Goal: Information Seeking & Learning: Learn about a topic

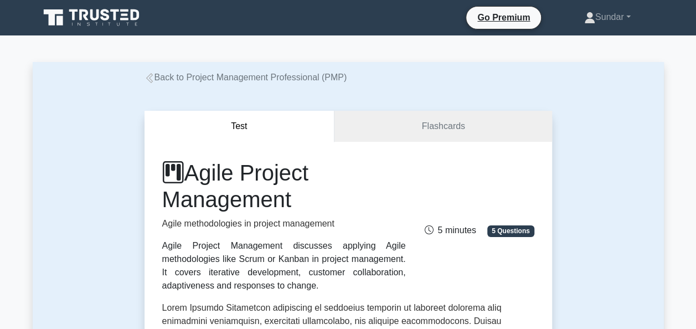
click at [192, 78] on link "Back to Project Management Professional (PMP)" at bounding box center [246, 77] width 203 height 9
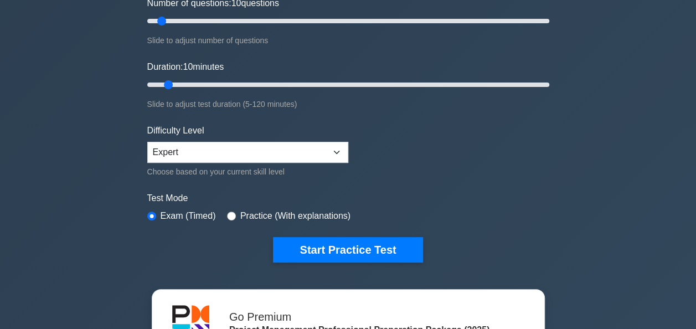
scroll to position [222, 0]
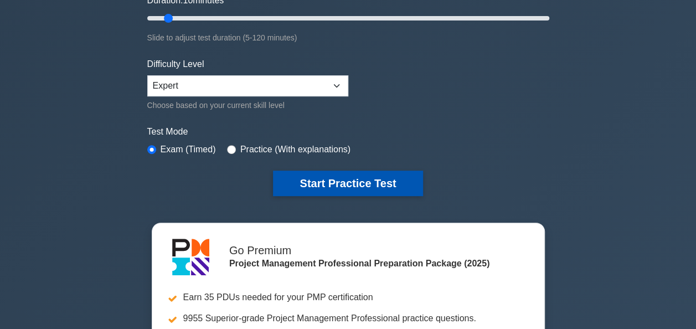
click at [303, 176] on button "Start Practice Test" at bounding box center [348, 183] width 150 height 25
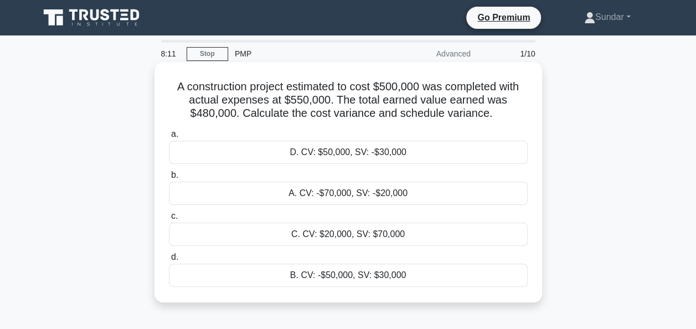
click at [312, 194] on div "A. CV: -$70,000, SV: -$20,000" at bounding box center [348, 193] width 359 height 23
click at [169, 179] on input "b. A. CV: -$70,000, SV: -$20,000" at bounding box center [169, 175] width 0 height 7
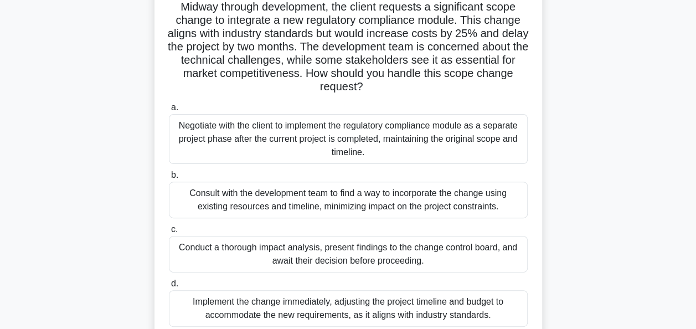
scroll to position [111, 0]
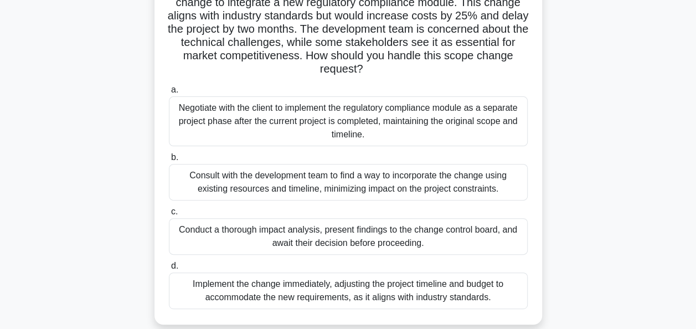
click at [315, 239] on div "Conduct a thorough impact analysis, present findings to the change control boar…" at bounding box center [348, 236] width 359 height 37
click at [169, 215] on input "c. Conduct a thorough impact analysis, present findings to the change control b…" at bounding box center [169, 211] width 0 height 7
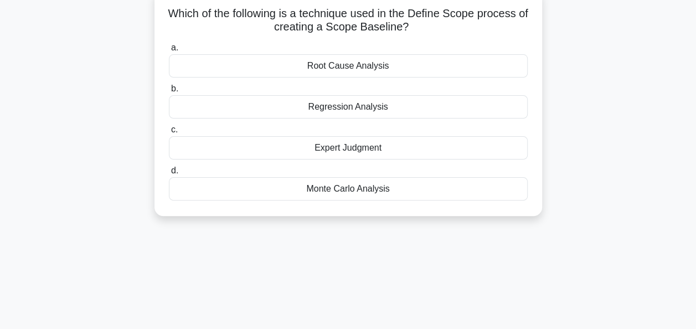
scroll to position [0, 0]
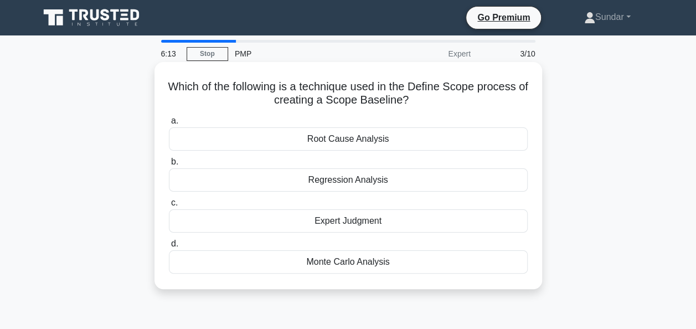
click at [312, 224] on div "Expert Judgment" at bounding box center [348, 220] width 359 height 23
click at [169, 207] on input "c. Expert Judgment" at bounding box center [169, 202] width 0 height 7
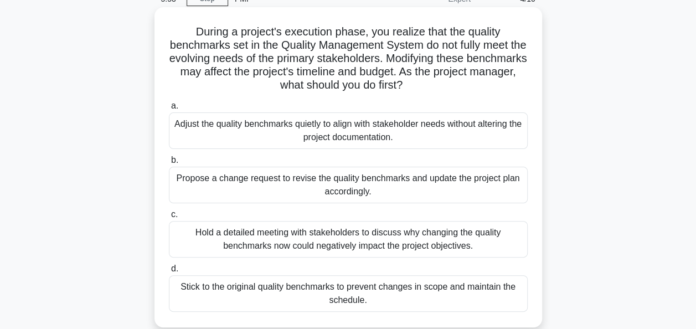
scroll to position [55, 0]
click at [240, 187] on div "Propose a change request to revise the quality benchmarks and update the projec…" at bounding box center [348, 184] width 359 height 37
click at [169, 163] on input "b. Propose a change request to revise the quality benchmarks and update the pro…" at bounding box center [169, 159] width 0 height 7
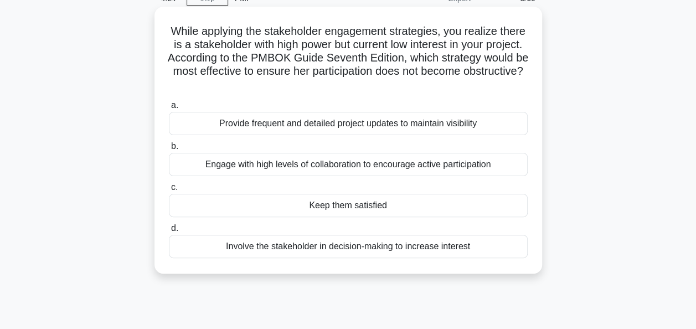
click at [284, 126] on div "Provide frequent and detailed project updates to maintain visibility" at bounding box center [348, 123] width 359 height 23
click at [169, 109] on input "a. Provide frequent and detailed project updates to maintain visibility" at bounding box center [169, 105] width 0 height 7
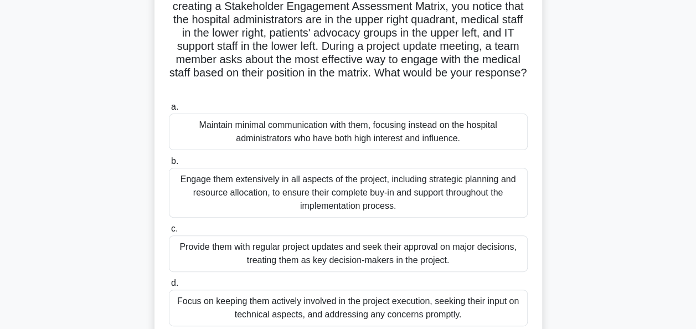
scroll to position [111, 0]
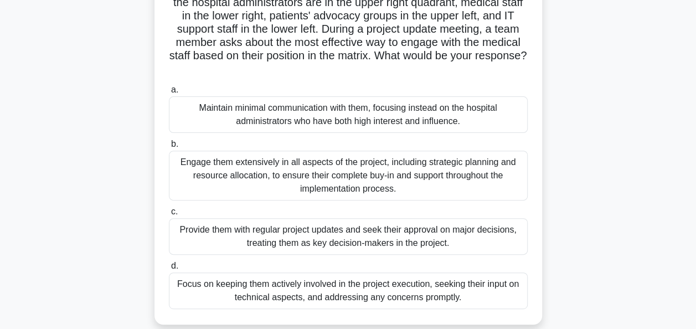
click at [345, 291] on div "Focus on keeping them actively involved in the project execution, seeking their…" at bounding box center [348, 291] width 359 height 37
click at [169, 270] on input "d. Focus on keeping them actively involved in the project execution, seeking th…" at bounding box center [169, 266] width 0 height 7
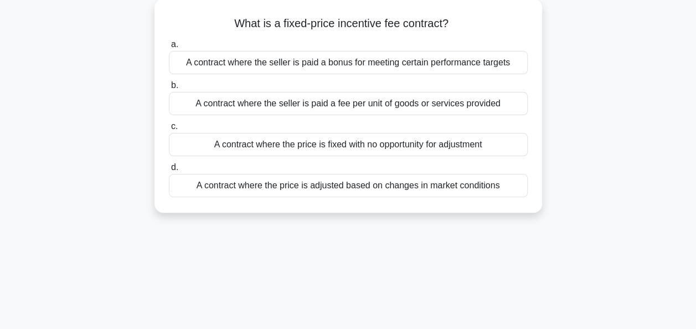
scroll to position [0, 0]
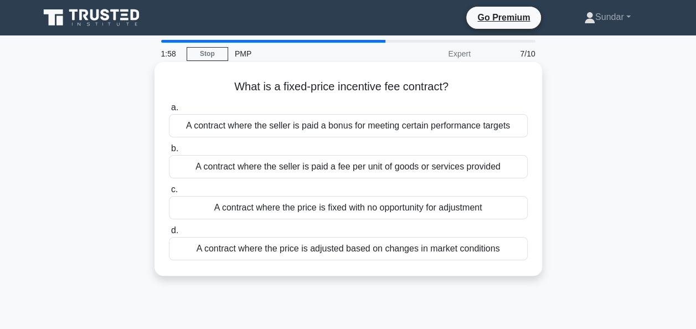
click at [300, 205] on div "A contract where the price is fixed with no opportunity for adjustment" at bounding box center [348, 207] width 359 height 23
click at [169, 193] on input "c. A contract where the price is fixed with no opportunity for adjustment" at bounding box center [169, 189] width 0 height 7
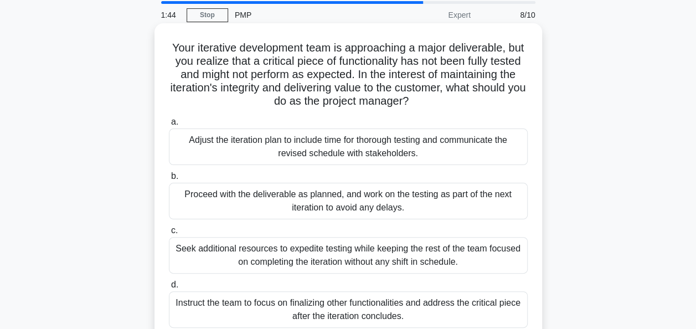
scroll to position [55, 0]
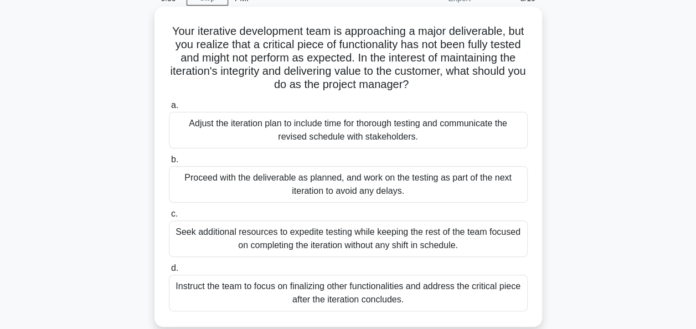
click at [234, 239] on div "Seek additional resources to expedite testing while keeping the rest of the tea…" at bounding box center [348, 238] width 359 height 37
click at [169, 218] on input "c. Seek additional resources to expedite testing while keeping the rest of the …" at bounding box center [169, 213] width 0 height 7
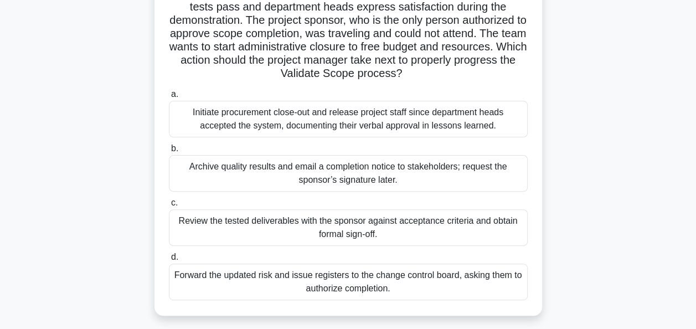
scroll to position [111, 0]
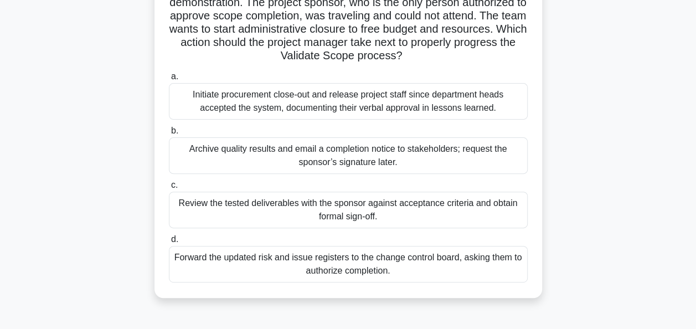
click at [316, 152] on div "Archive quality results and email a completion notice to stakeholders; request …" at bounding box center [348, 155] width 359 height 37
click at [169, 135] on input "b. Archive quality results and email a completion notice to stakeholders; reque…" at bounding box center [169, 130] width 0 height 7
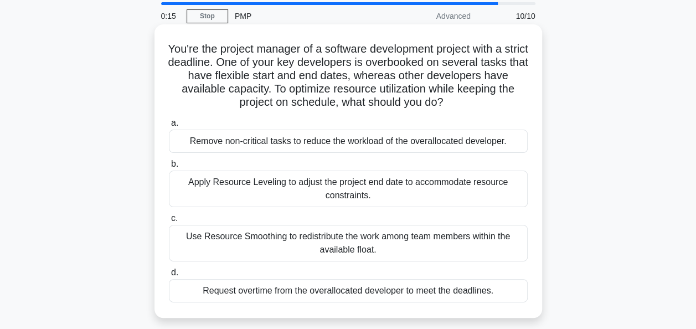
scroll to position [55, 0]
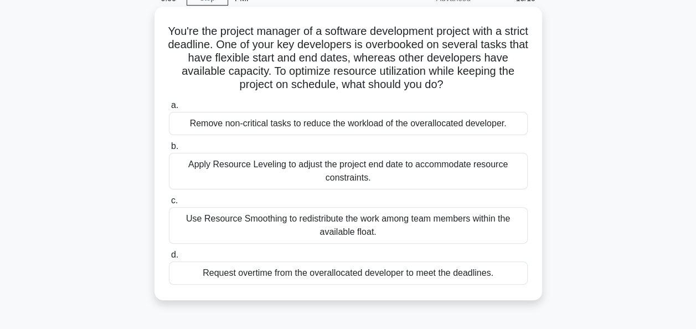
click at [267, 172] on div "Apply Resource Leveling to adjust the project end date to accommodate resource …" at bounding box center [348, 171] width 359 height 37
click at [169, 150] on input "b. Apply Resource Leveling to adjust the project end date to accommodate resour…" at bounding box center [169, 146] width 0 height 7
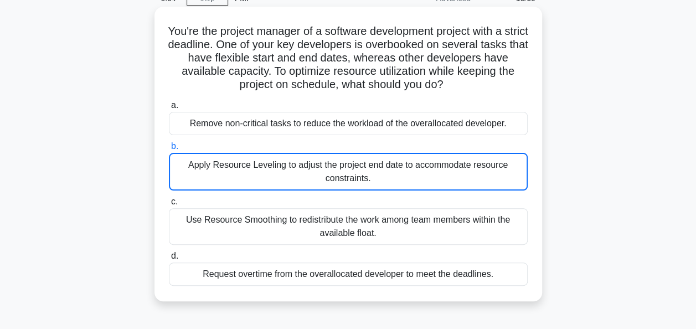
scroll to position [0, 0]
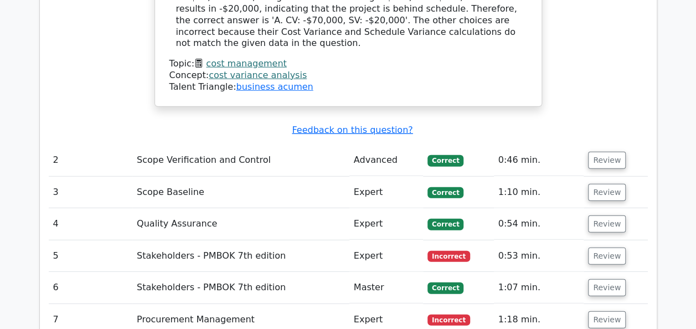
scroll to position [1606, 0]
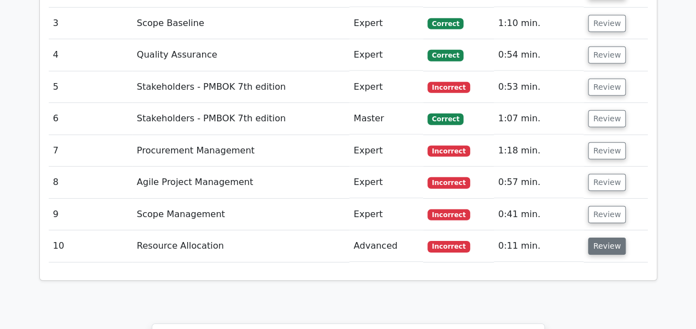
click at [594, 238] on button "Review" at bounding box center [607, 246] width 38 height 17
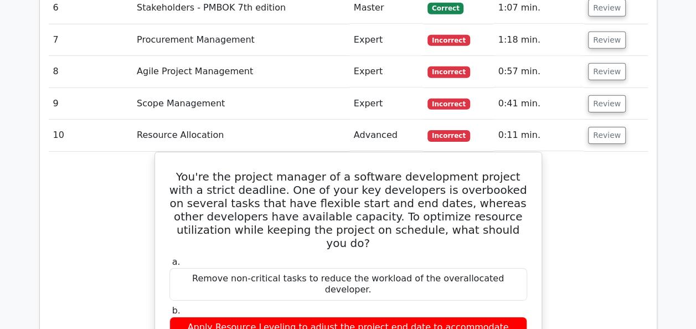
scroll to position [1662, 0]
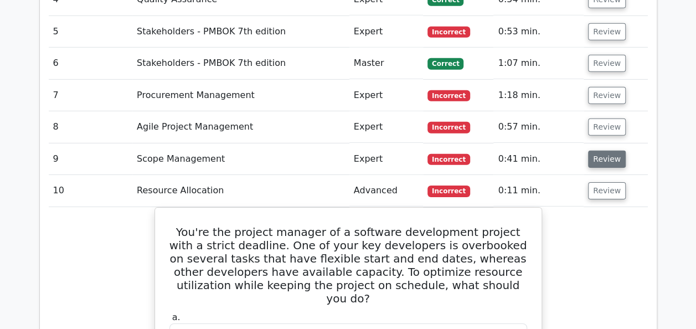
click at [593, 151] on button "Review" at bounding box center [607, 159] width 38 height 17
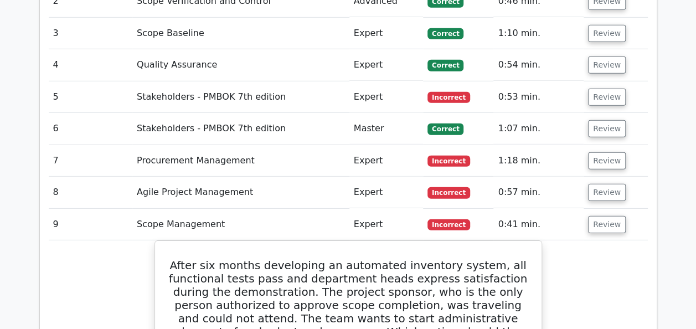
scroll to position [1551, 0]
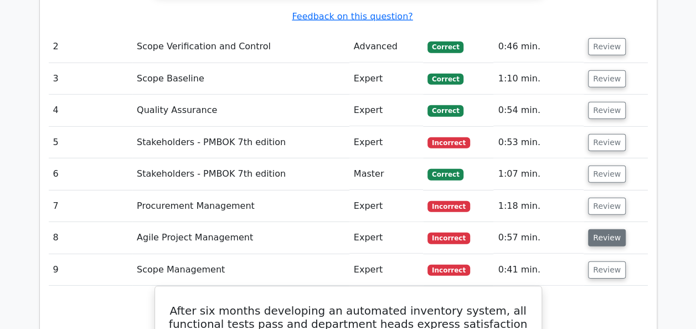
click at [616, 229] on button "Review" at bounding box center [607, 237] width 38 height 17
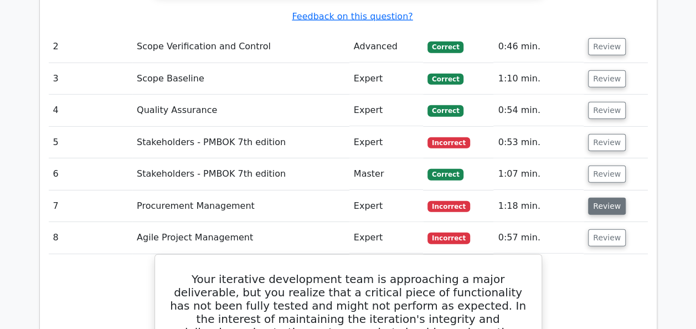
click at [611, 198] on button "Review" at bounding box center [607, 206] width 38 height 17
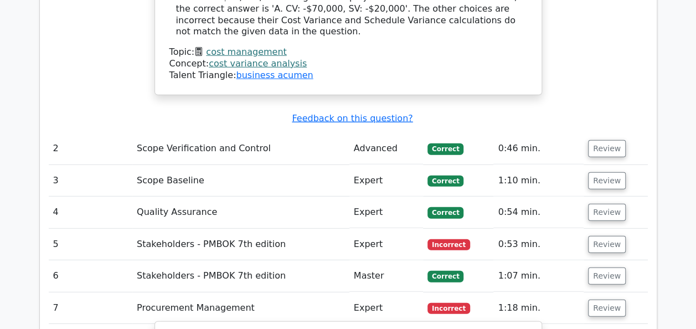
scroll to position [1440, 0]
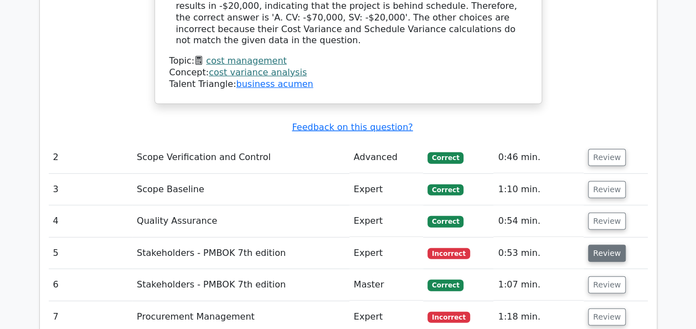
click at [601, 245] on button "Review" at bounding box center [607, 253] width 38 height 17
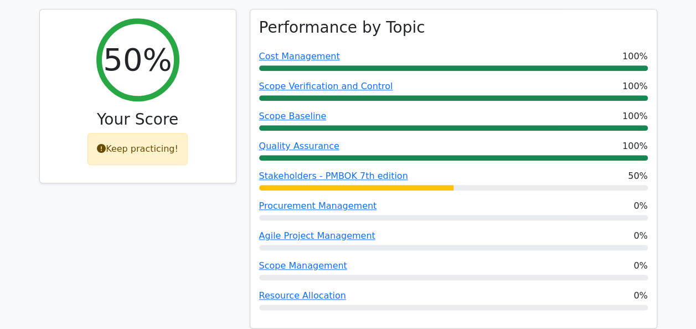
scroll to position [435, 0]
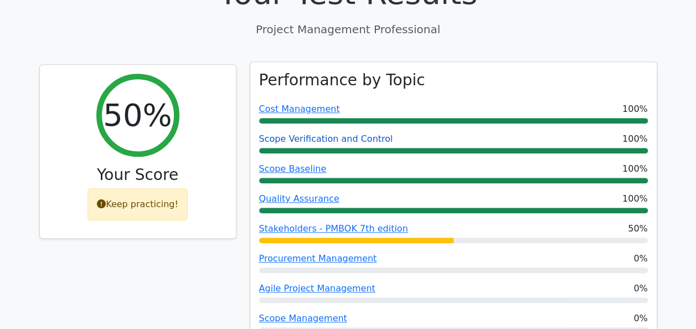
click at [341, 133] on link "Scope Verification and Control" at bounding box center [326, 138] width 134 height 11
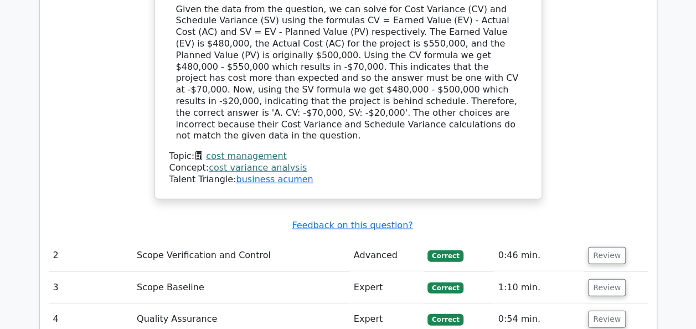
scroll to position [1432, 0]
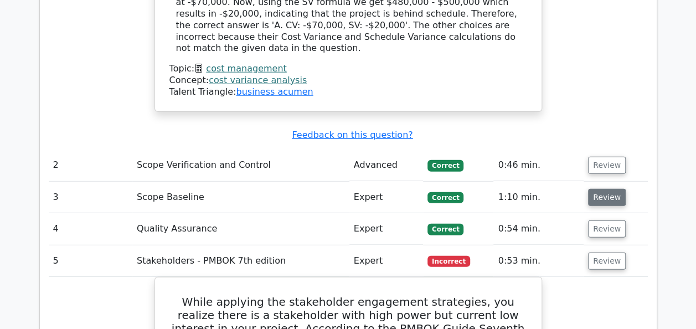
click at [612, 189] on button "Review" at bounding box center [607, 197] width 38 height 17
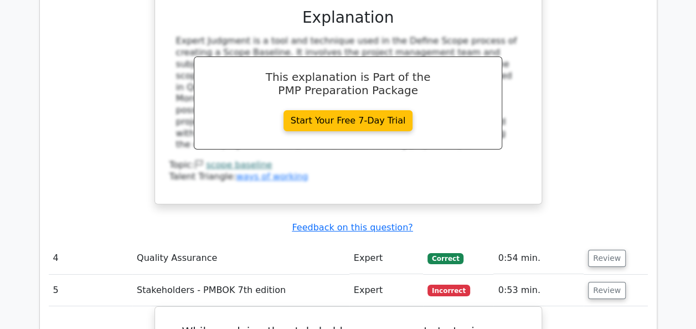
scroll to position [1876, 0]
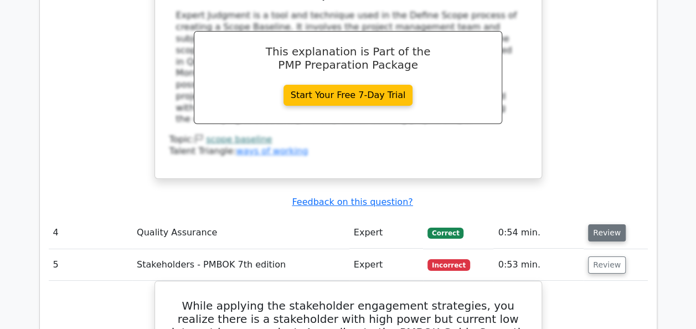
click at [603, 224] on button "Review" at bounding box center [607, 232] width 38 height 17
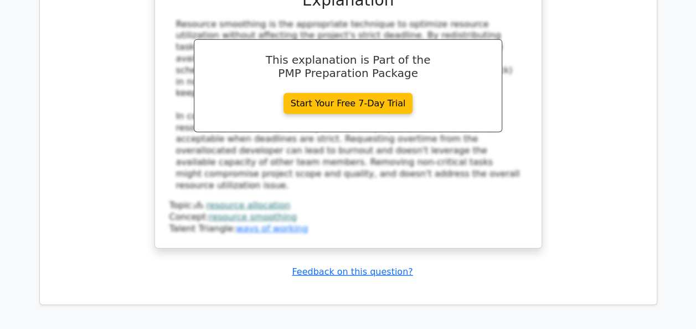
scroll to position [5587, 0]
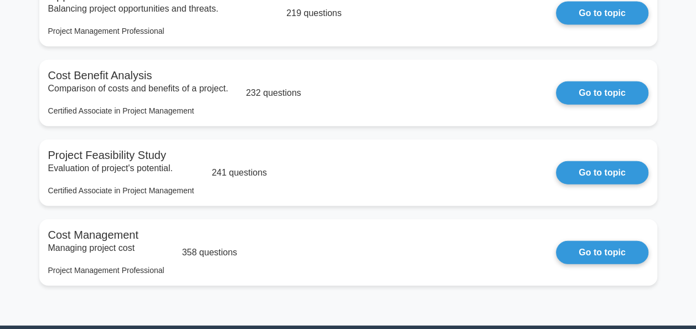
scroll to position [1399, 0]
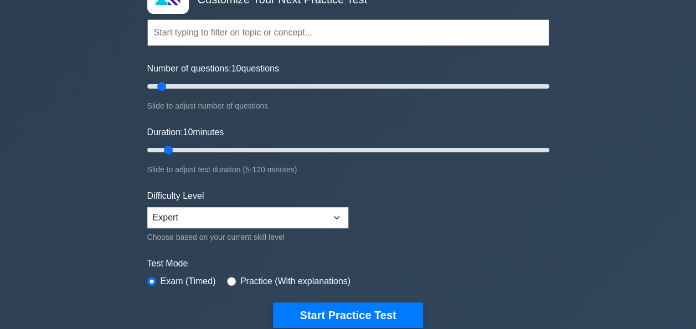
scroll to position [166, 0]
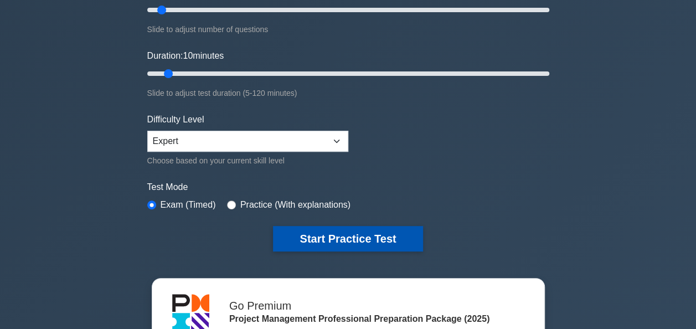
click at [327, 234] on button "Start Practice Test" at bounding box center [348, 238] width 150 height 25
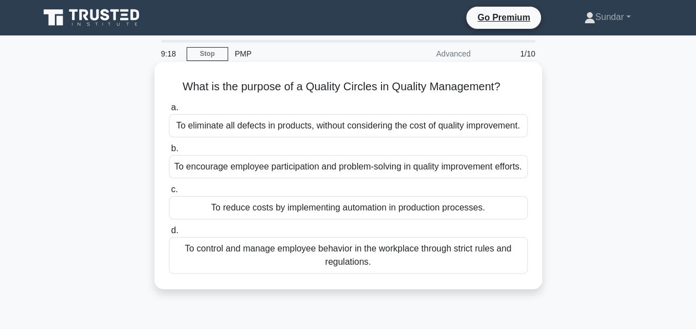
click at [337, 176] on div "To encourage employee participation and problem-solving in quality improvement …" at bounding box center [348, 166] width 359 height 23
click at [169, 152] on input "b. To encourage employee participation and problem-solving in quality improveme…" at bounding box center [169, 148] width 0 height 7
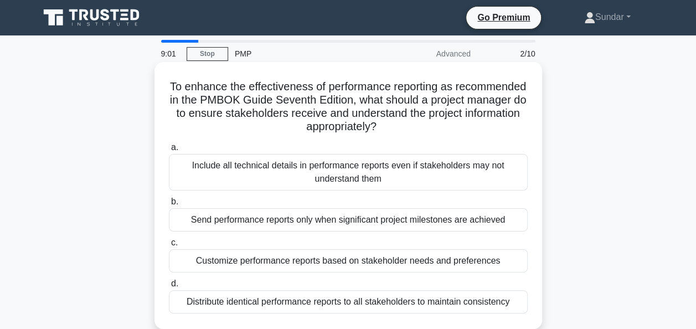
scroll to position [55, 0]
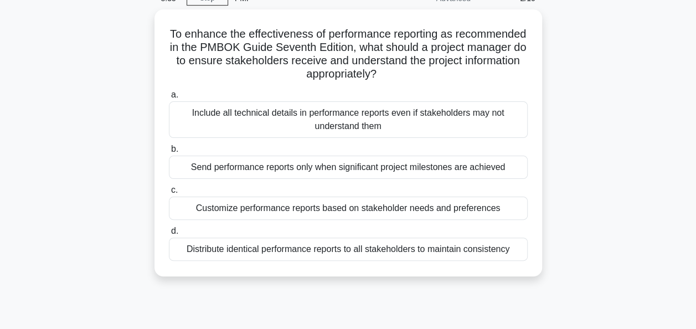
drag, startPoint x: 316, startPoint y: 250, endPoint x: 125, endPoint y: 244, distance: 191.8
click at [125, 244] on div "To enhance the effectiveness of performance reporting as recommended in the PMB…" at bounding box center [348, 149] width 631 height 280
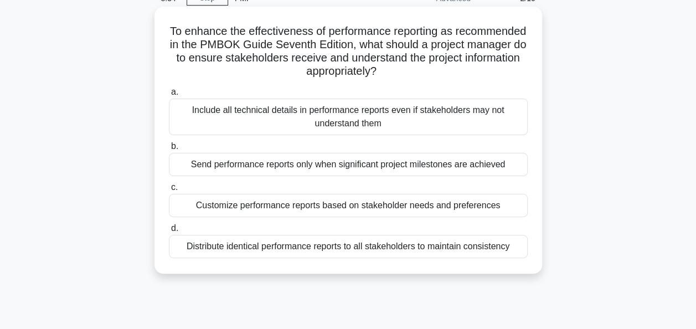
drag, startPoint x: 125, startPoint y: 244, endPoint x: 154, endPoint y: 264, distance: 35.5
click at [154, 264] on div "To enhance the effectiveness of performance reporting as recommended in the PMB…" at bounding box center [348, 149] width 631 height 280
click at [254, 226] on label "d. Distribute identical performance reports to all stakeholders to maintain con…" at bounding box center [348, 240] width 359 height 37
click at [169, 226] on input "d. Distribute identical performance reports to all stakeholders to maintain con…" at bounding box center [169, 228] width 0 height 7
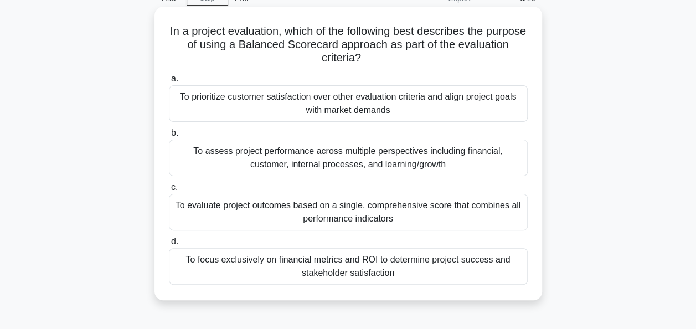
click at [346, 214] on div "To evaluate project outcomes based on a single, comprehensive score that combin…" at bounding box center [348, 212] width 359 height 37
click at [169, 191] on input "c. To evaluate project outcomes based on a single, comprehensive score that com…" at bounding box center [169, 187] width 0 height 7
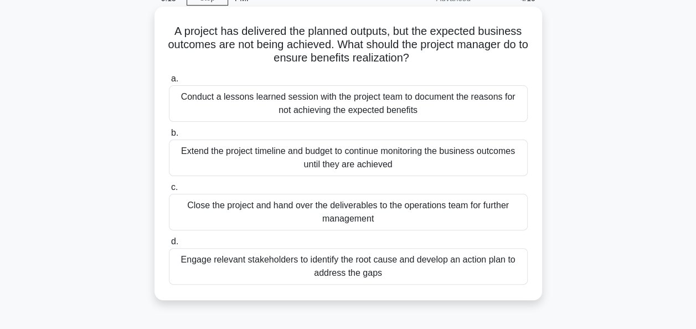
click at [380, 111] on div "Conduct a lessons learned session with the project team to document the reasons…" at bounding box center [348, 103] width 359 height 37
click at [169, 83] on input "a. Conduct a lessons learned session with the project team to document the reas…" at bounding box center [169, 78] width 0 height 7
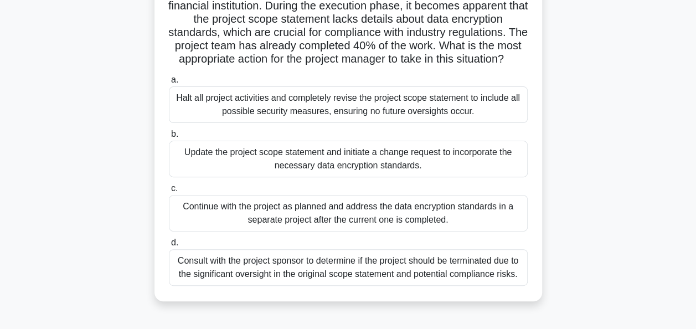
scroll to position [111, 0]
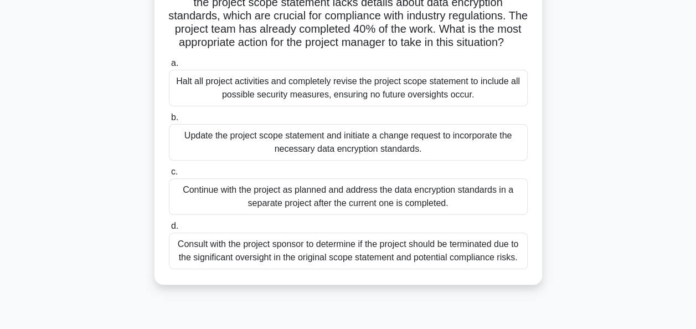
click at [321, 160] on div "Update the project scope statement and initiate a change request to incorporate…" at bounding box center [348, 142] width 359 height 37
click at [169, 121] on input "b. Update the project scope statement and initiate a change request to incorpor…" at bounding box center [169, 117] width 0 height 7
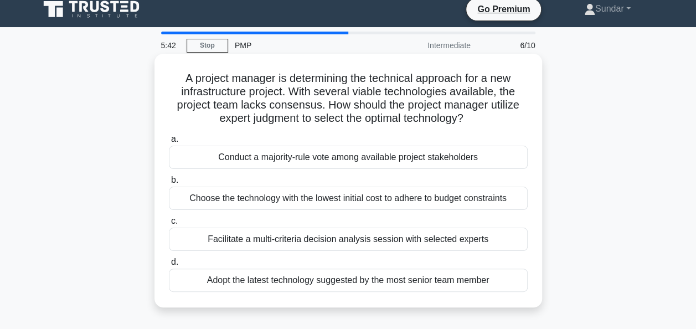
scroll to position [0, 0]
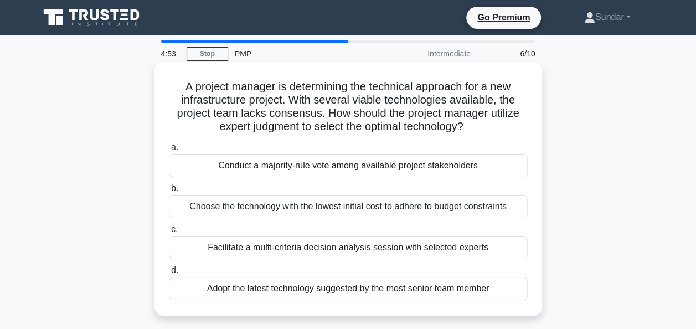
click at [243, 251] on div "Facilitate a multi-criteria decision analysis session with selected experts" at bounding box center [348, 247] width 359 height 23
click at [169, 233] on input "c. Facilitate a multi-criteria decision analysis session with selected experts" at bounding box center [169, 229] width 0 height 7
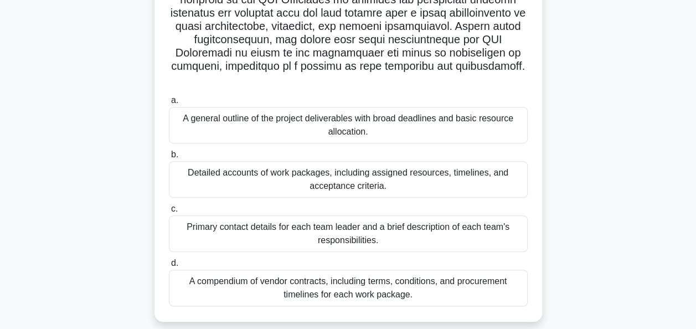
scroll to position [312, 0]
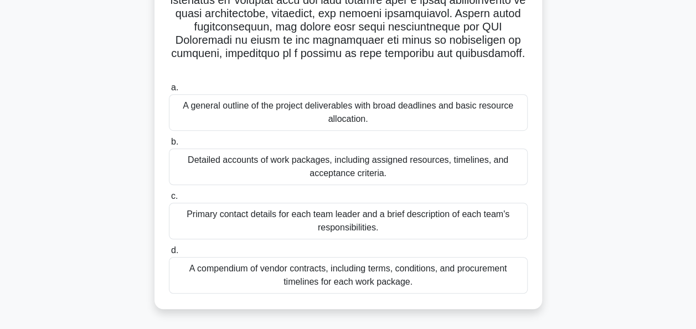
click at [372, 165] on div "Detailed accounts of work packages, including assigned resources, timelines, an…" at bounding box center [348, 166] width 359 height 37
click at [169, 146] on input "b. Detailed accounts of work packages, including assigned resources, timelines,…" at bounding box center [169, 141] width 0 height 7
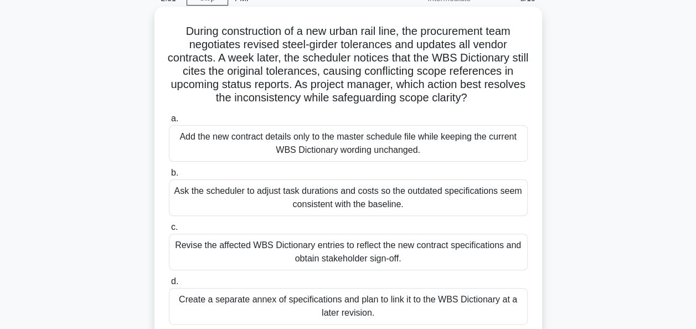
scroll to position [111, 0]
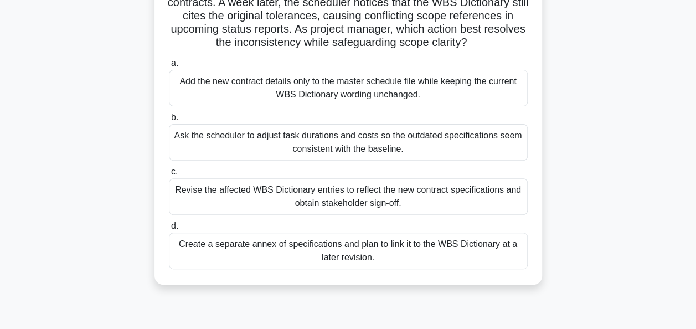
click at [305, 201] on div "Revise the affected WBS Dictionary entries to reflect the new contract specific…" at bounding box center [348, 196] width 359 height 37
click at [169, 176] on input "c. Revise the affected WBS Dictionary entries to reflect the new contract speci…" at bounding box center [169, 171] width 0 height 7
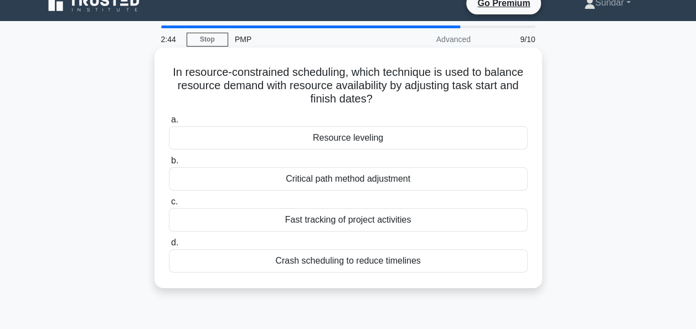
scroll to position [0, 0]
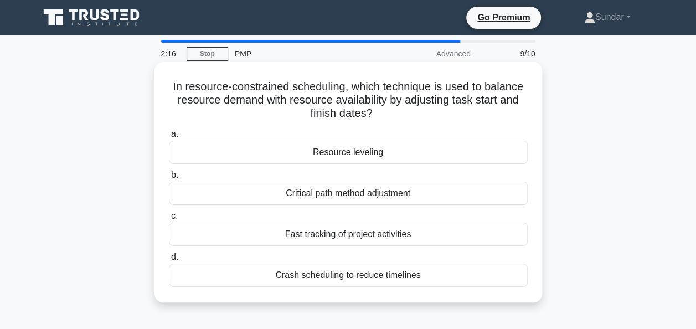
click at [315, 156] on div "Resource leveling" at bounding box center [348, 152] width 359 height 23
click at [169, 138] on input "a. Resource leveling" at bounding box center [169, 134] width 0 height 7
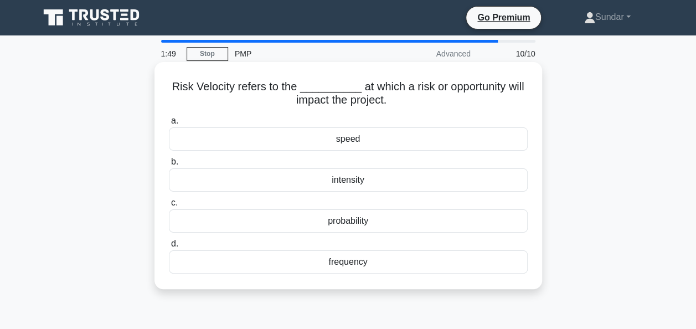
click at [341, 177] on div "intensity" at bounding box center [348, 179] width 359 height 23
click at [169, 166] on input "b. intensity" at bounding box center [169, 161] width 0 height 7
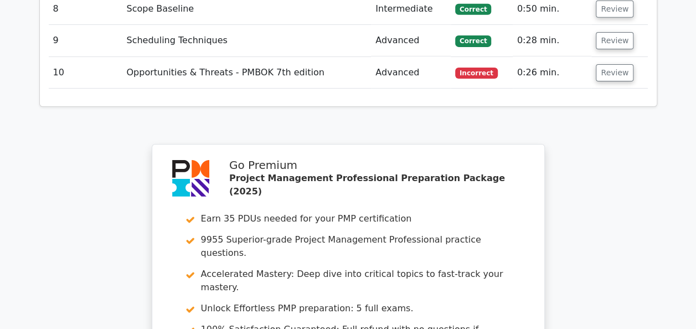
scroll to position [1574, 0]
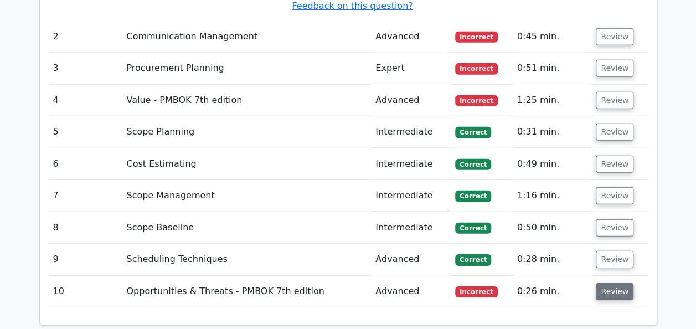
click at [611, 283] on button "Review" at bounding box center [615, 291] width 38 height 17
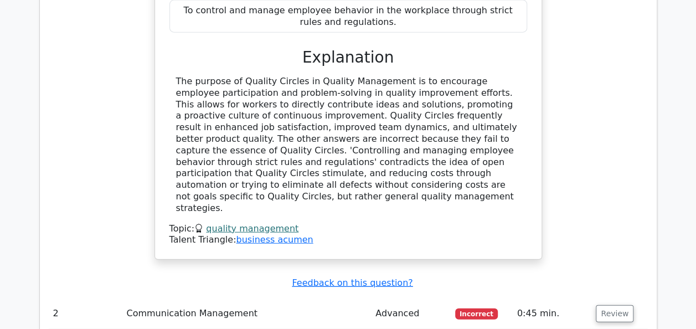
scroll to position [1408, 0]
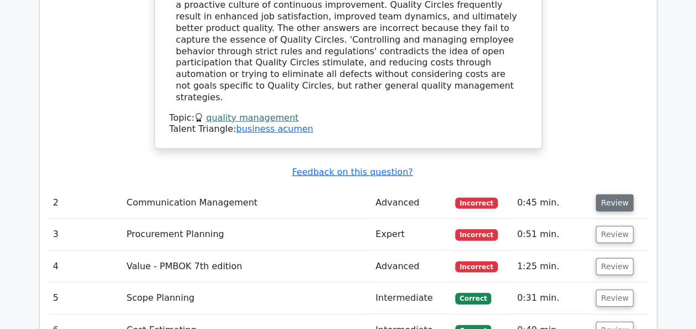
click at [608, 194] on button "Review" at bounding box center [615, 202] width 38 height 17
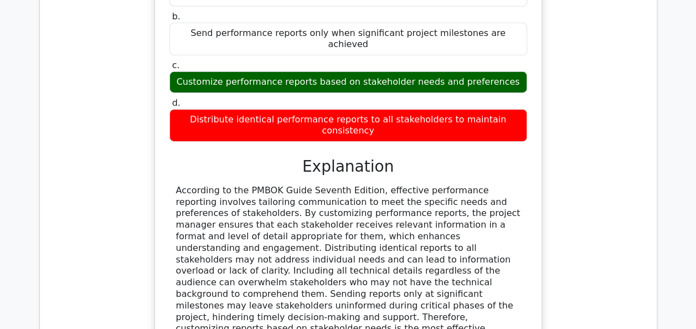
scroll to position [1907, 0]
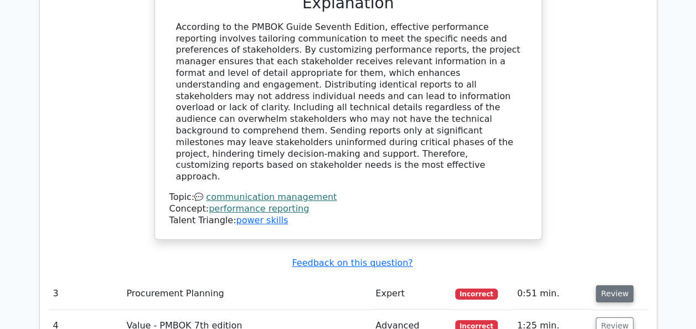
click at [604, 285] on button "Review" at bounding box center [615, 293] width 38 height 17
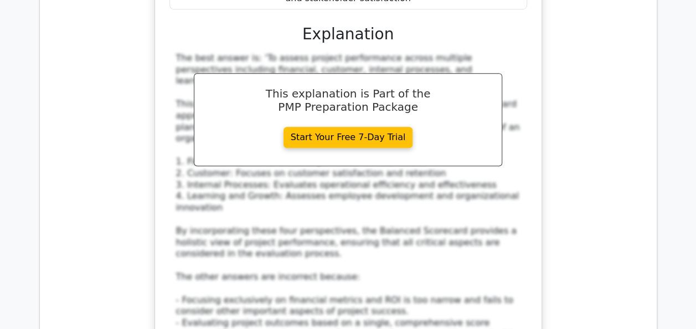
scroll to position [2627, 0]
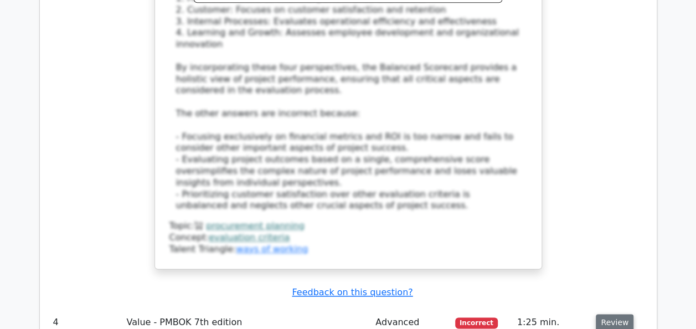
click at [620, 314] on button "Review" at bounding box center [615, 322] width 38 height 17
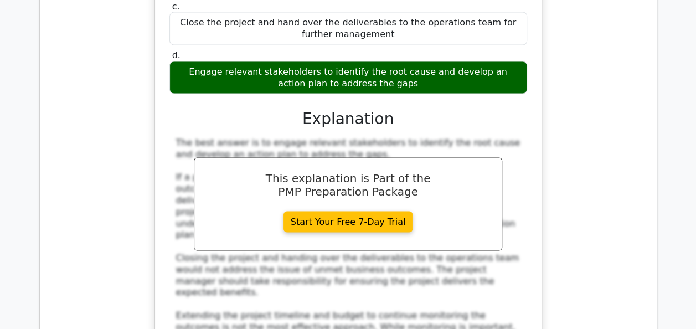
scroll to position [3292, 0]
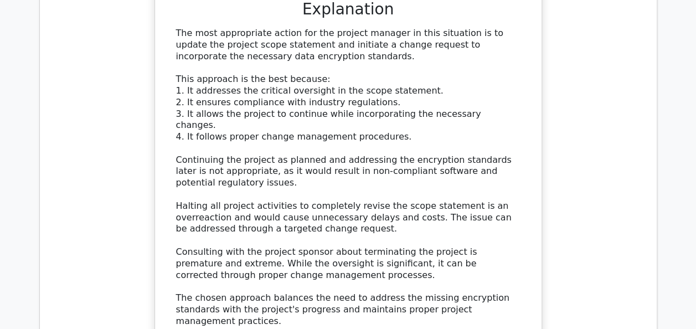
scroll to position [4012, 0]
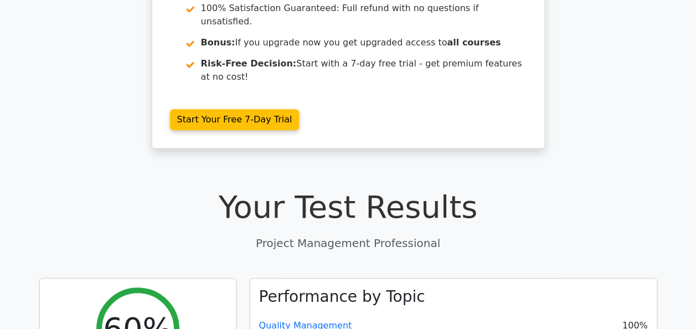
scroll to position [0, 0]
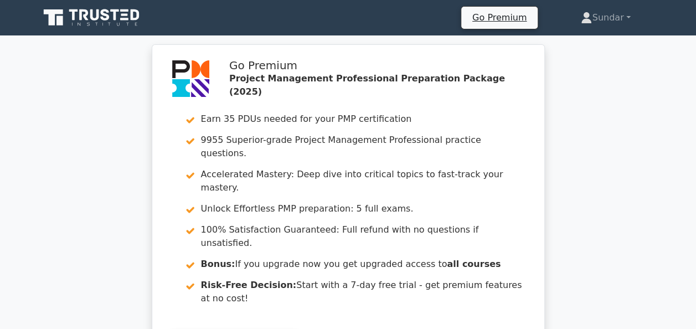
click at [64, 22] on icon at bounding box center [92, 17] width 106 height 21
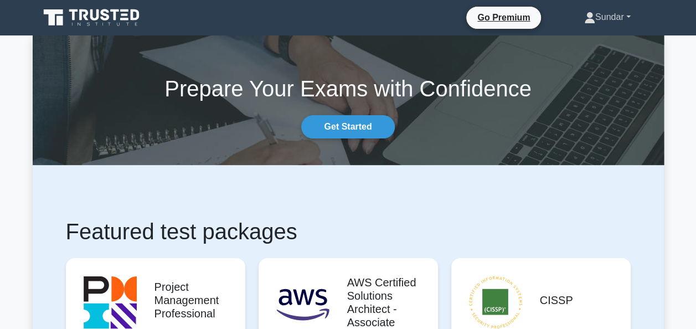
click at [630, 16] on link "Sundar" at bounding box center [608, 17] width 100 height 22
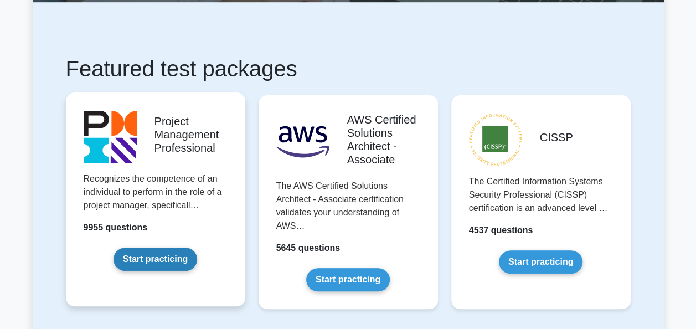
scroll to position [222, 0]
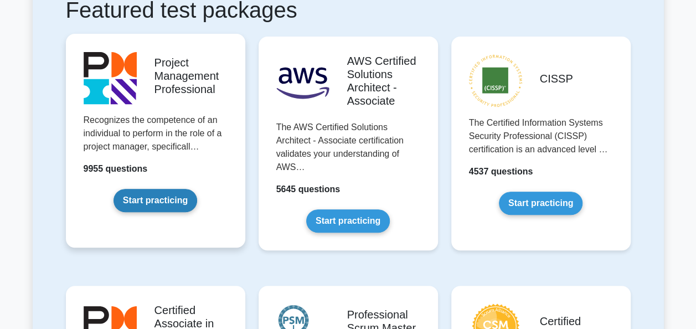
click at [175, 189] on link "Start practicing" at bounding box center [156, 200] width 84 height 23
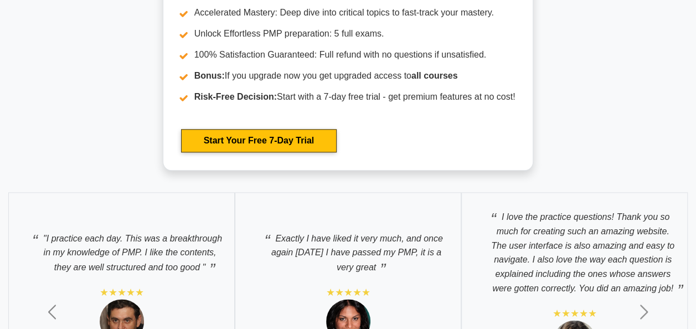
scroll to position [4819, 0]
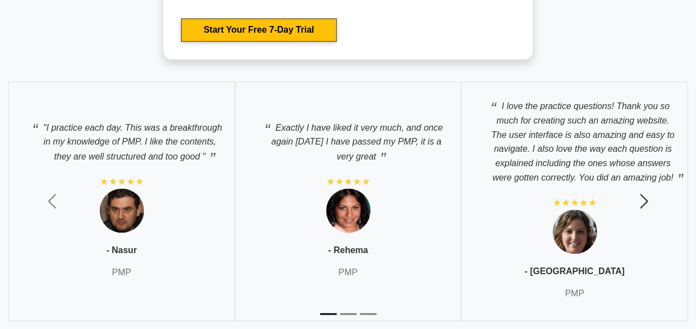
click at [643, 192] on span "button" at bounding box center [644, 201] width 18 height 18
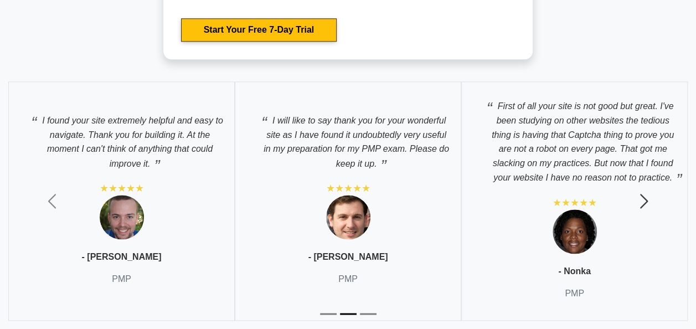
click at [644, 194] on span "button" at bounding box center [644, 201] width 18 height 18
